Goal: Information Seeking & Learning: Learn about a topic

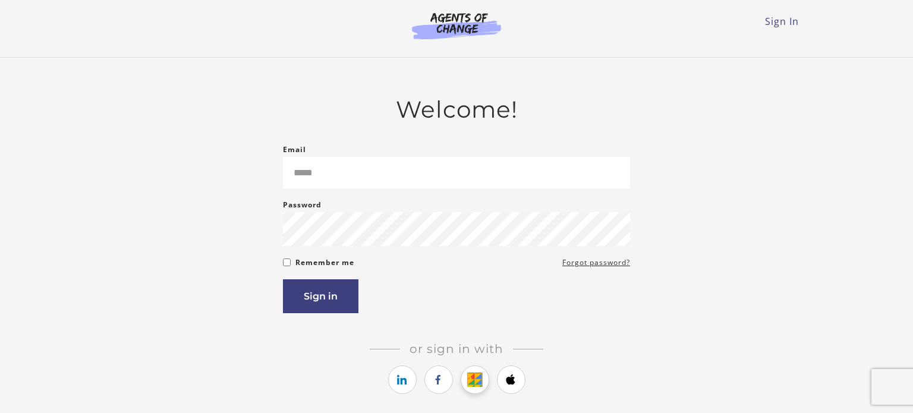
click at [479, 384] on icon "https://courses.thinkific.com/users/auth/google?ss%5Breferral%5D=&ss%5Buser_ret…" at bounding box center [474, 380] width 15 height 14
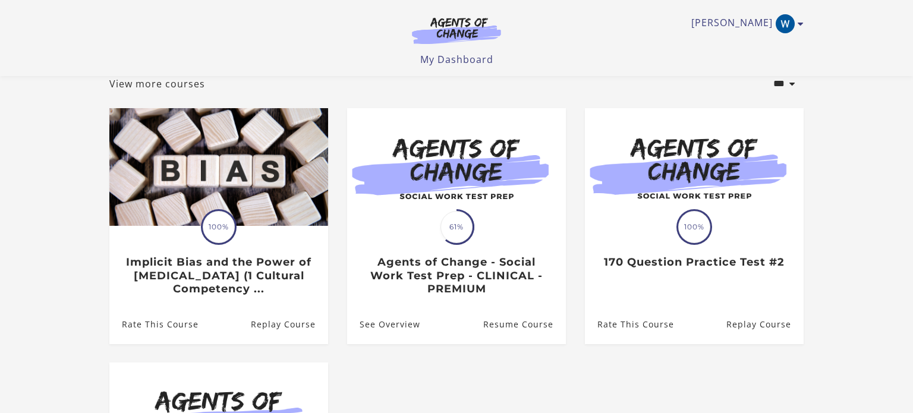
scroll to position [48, 0]
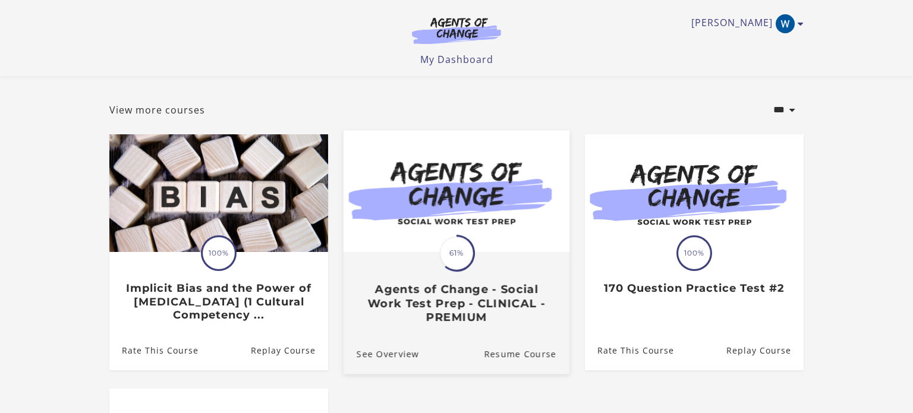
click at [463, 244] on span "61%" at bounding box center [456, 252] width 33 height 33
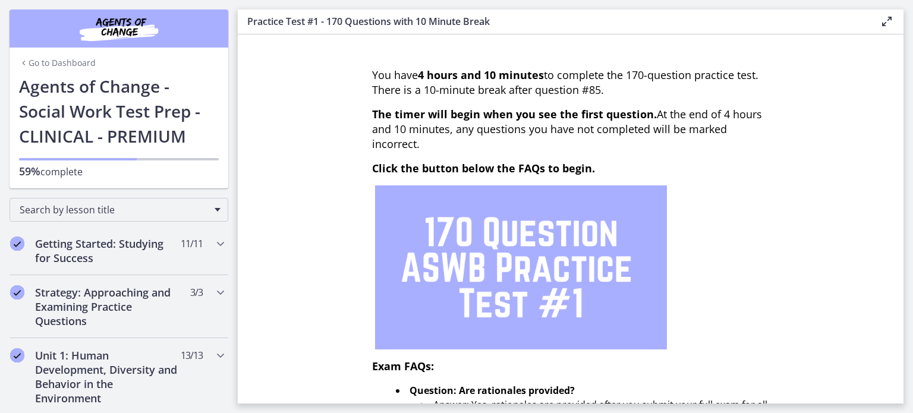
click at [264, 322] on section "You have 4 hours and 10 minutes to complete the 170-question practice test. The…" at bounding box center [570, 218] width 665 height 369
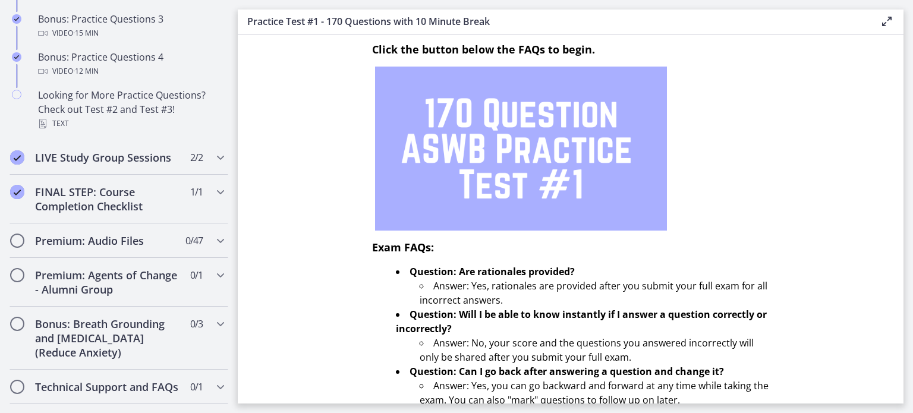
scroll to position [892, 0]
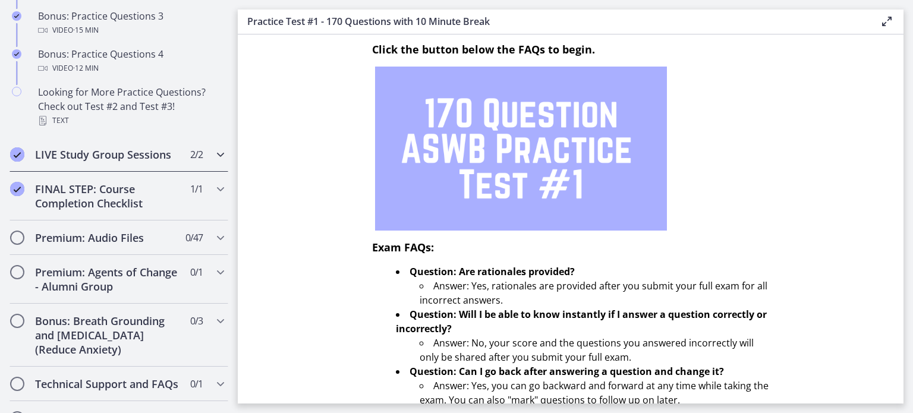
click at [156, 148] on h2 "LIVE Study Group Sessions" at bounding box center [107, 154] width 145 height 14
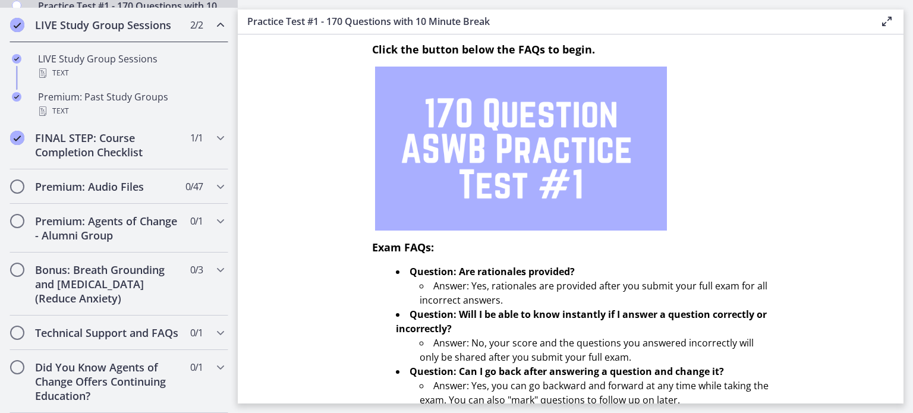
scroll to position [668, 0]
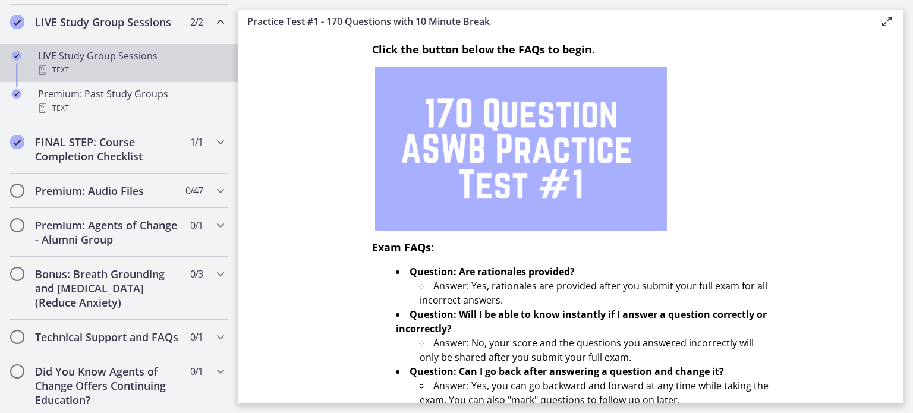
click at [158, 63] on div "Text" at bounding box center [130, 70] width 185 height 14
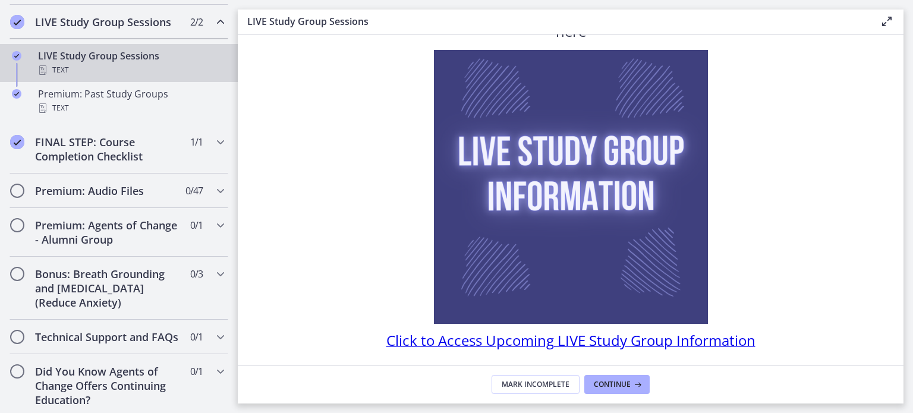
scroll to position [100, 0]
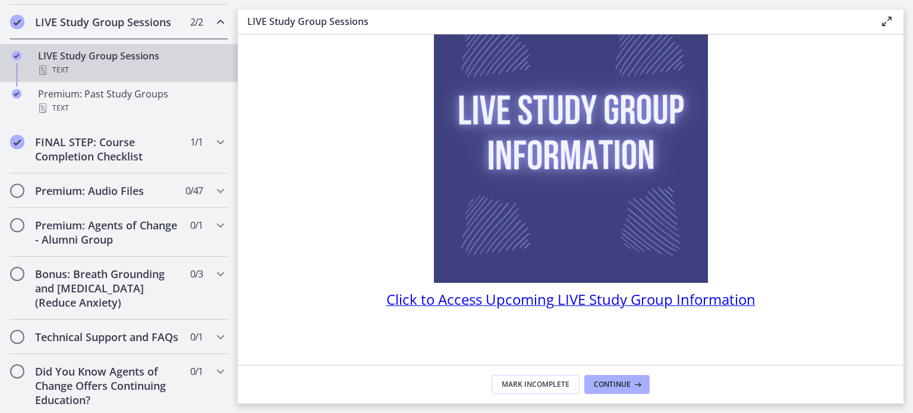
click at [676, 304] on span "Click to Access Upcoming LIVE Study Group Information" at bounding box center [570, 299] width 369 height 20
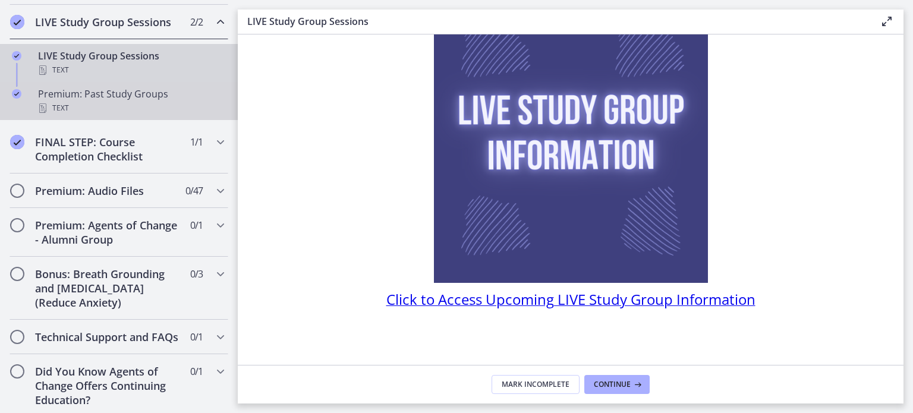
click at [143, 106] on div "Text" at bounding box center [130, 108] width 185 height 14
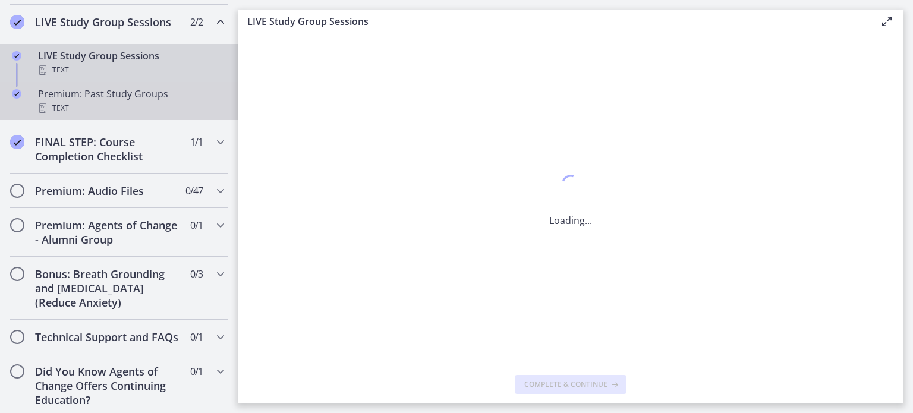
scroll to position [0, 0]
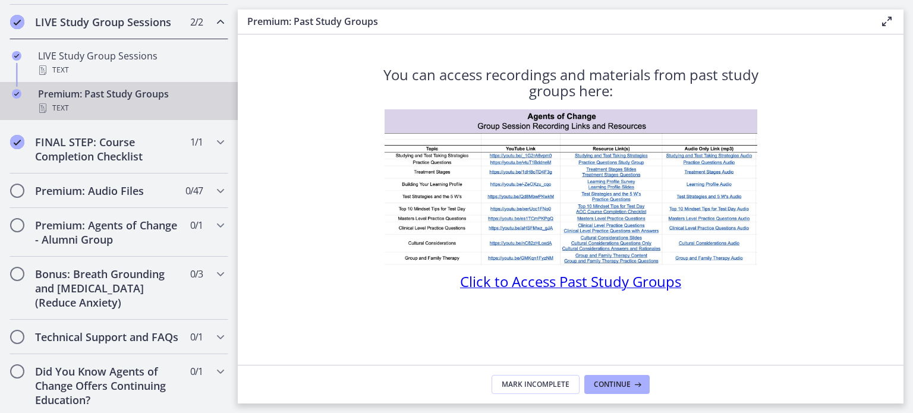
click at [598, 283] on span "Click to Access Past Study Groups" at bounding box center [570, 282] width 221 height 20
